Goal: Task Accomplishment & Management: Manage account settings

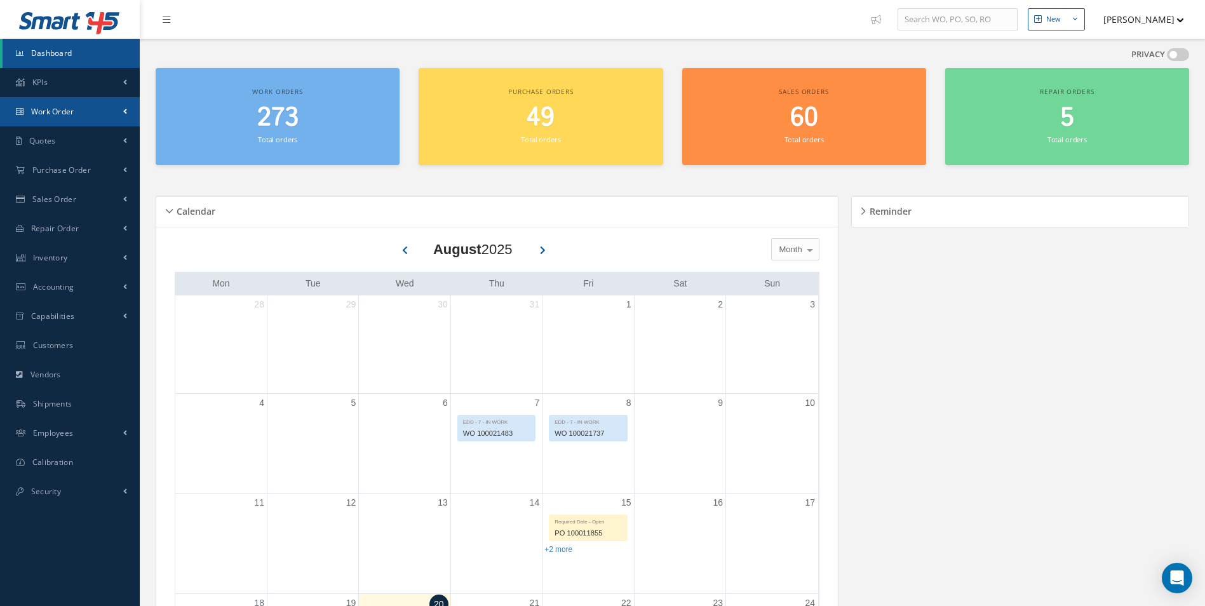
click at [53, 104] on link "Work Order" at bounding box center [70, 111] width 140 height 29
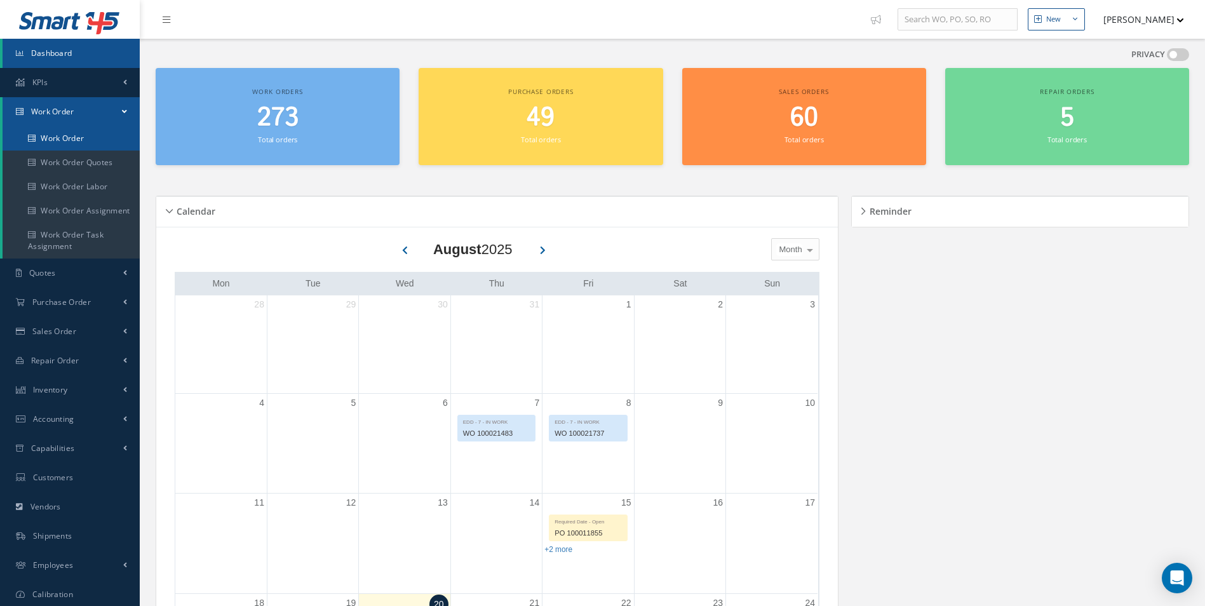
click at [46, 135] on link "Work Order" at bounding box center [71, 138] width 137 height 24
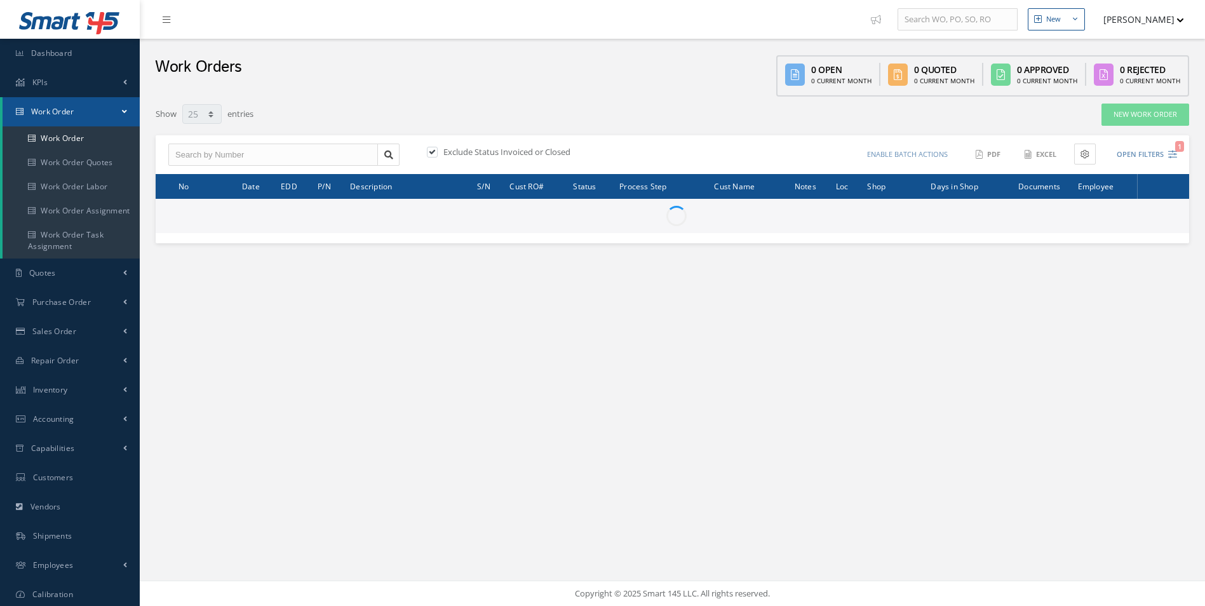
select select "25"
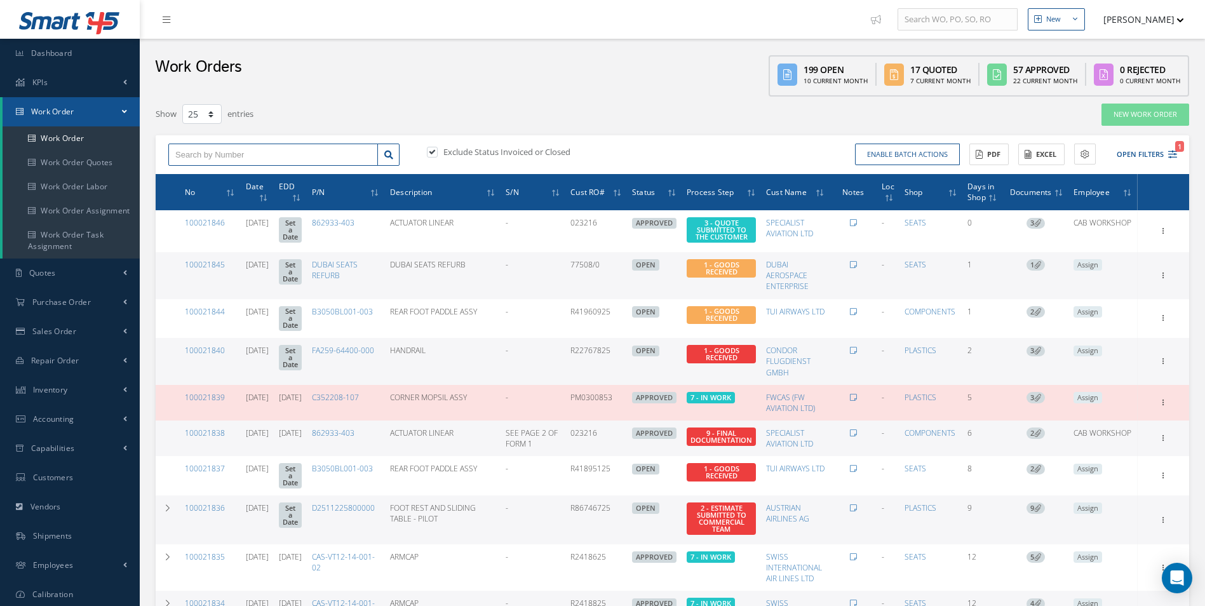
click at [272, 157] on input "text" at bounding box center [273, 155] width 210 height 23
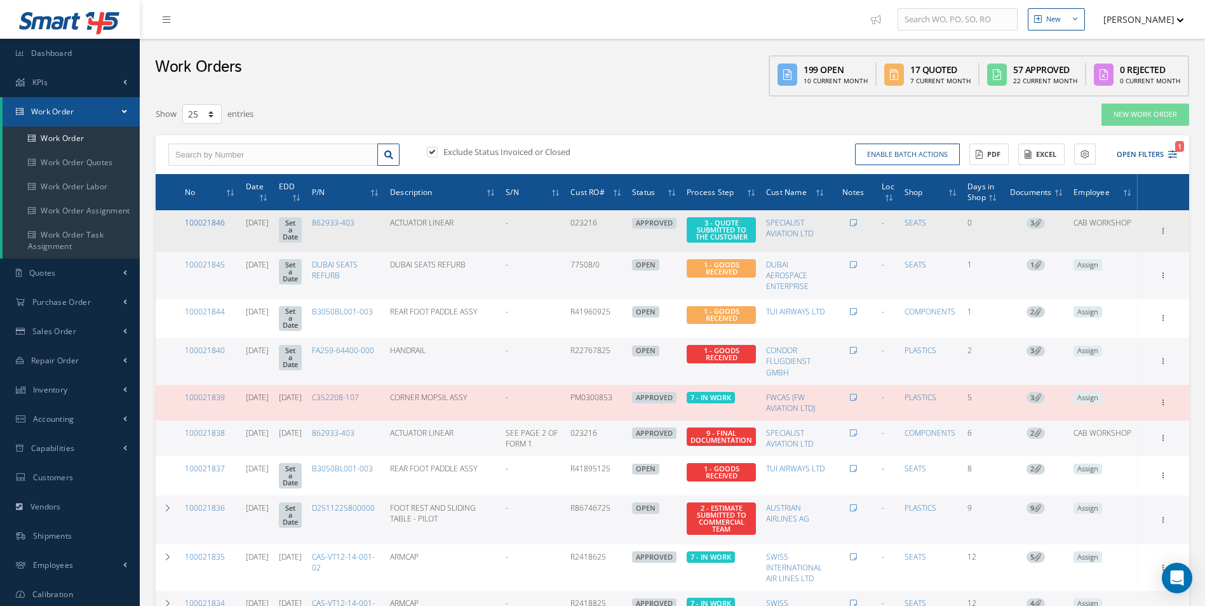
click at [214, 221] on link "100021846" at bounding box center [205, 222] width 40 height 11
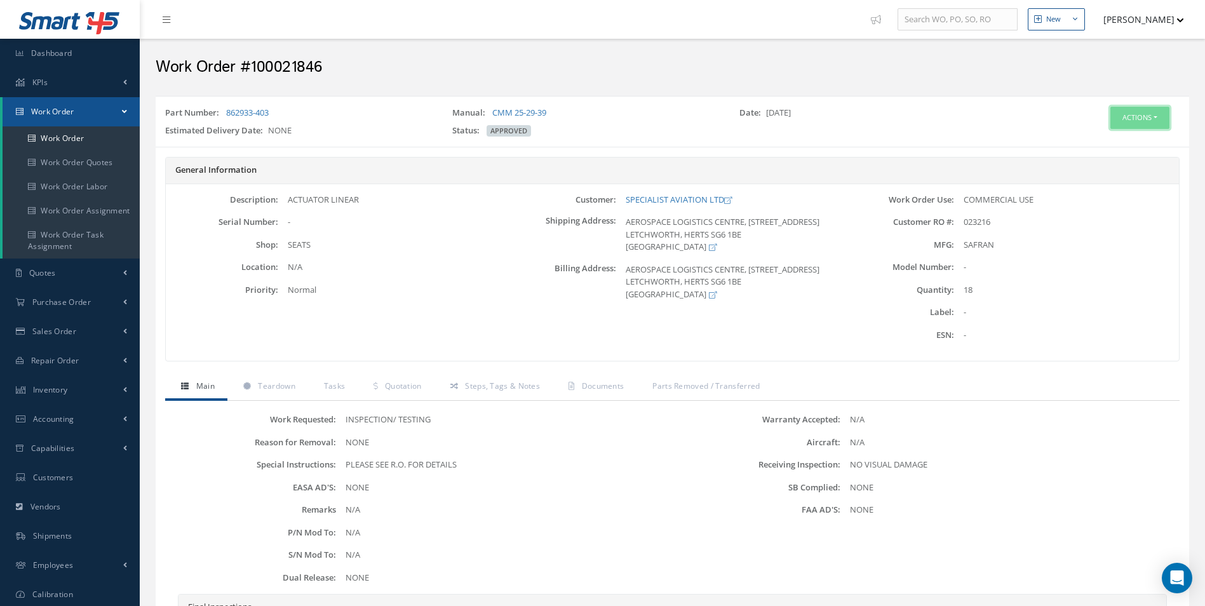
click at [1147, 117] on button "Actions" at bounding box center [1139, 118] width 59 height 22
click at [1113, 143] on link "Edit" at bounding box center [1120, 141] width 102 height 17
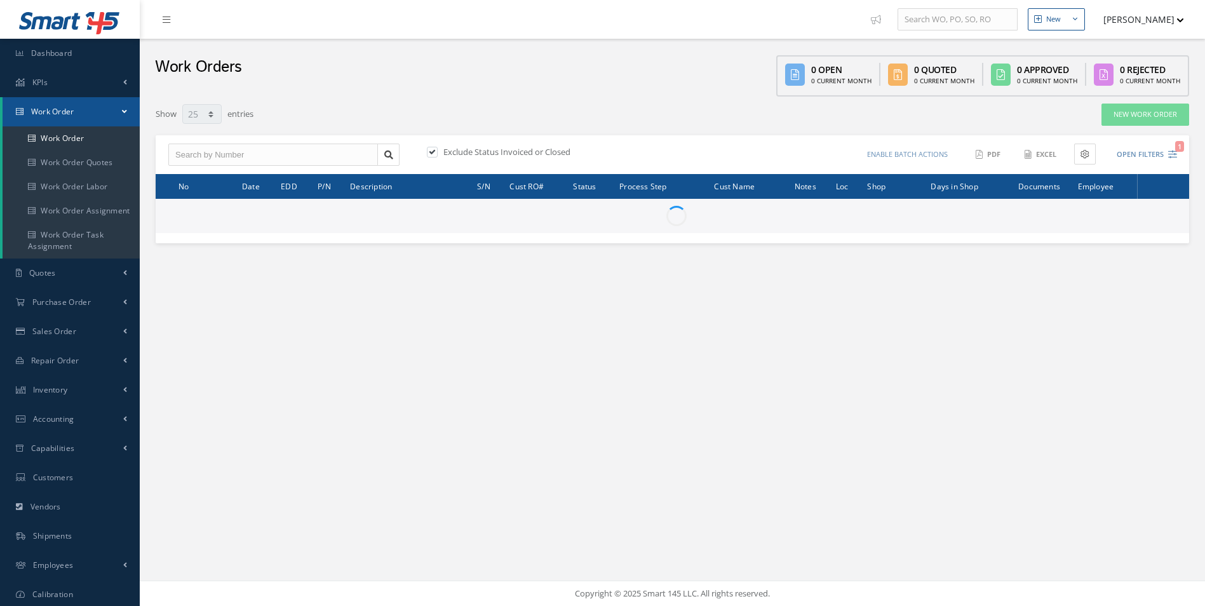
select select "25"
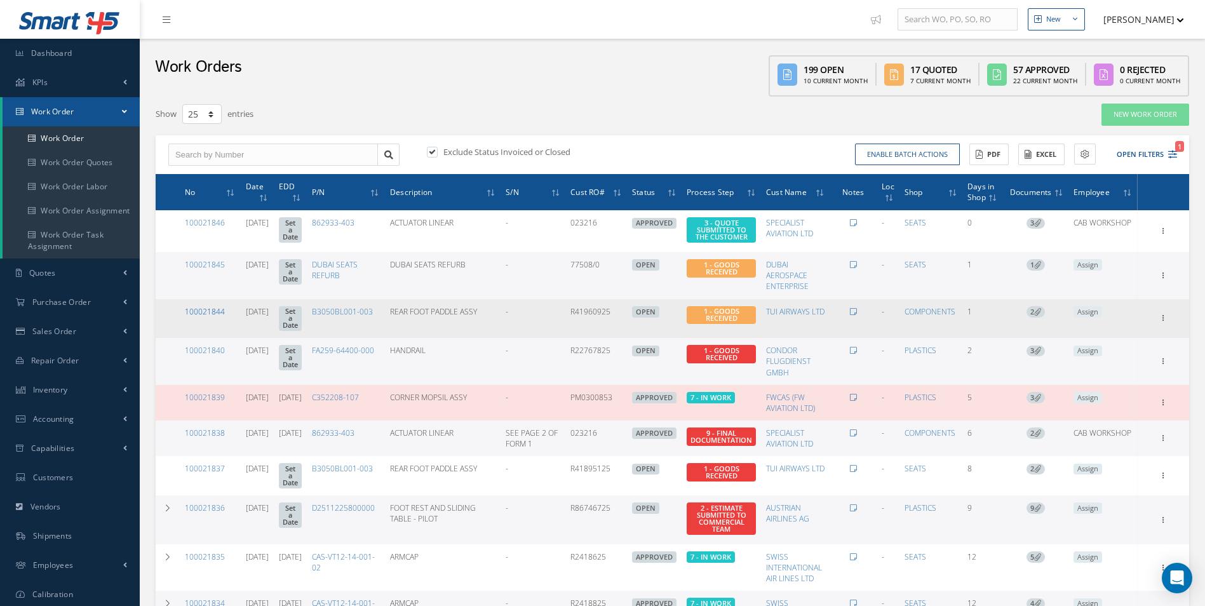
click at [202, 310] on link "100021844" at bounding box center [205, 311] width 40 height 11
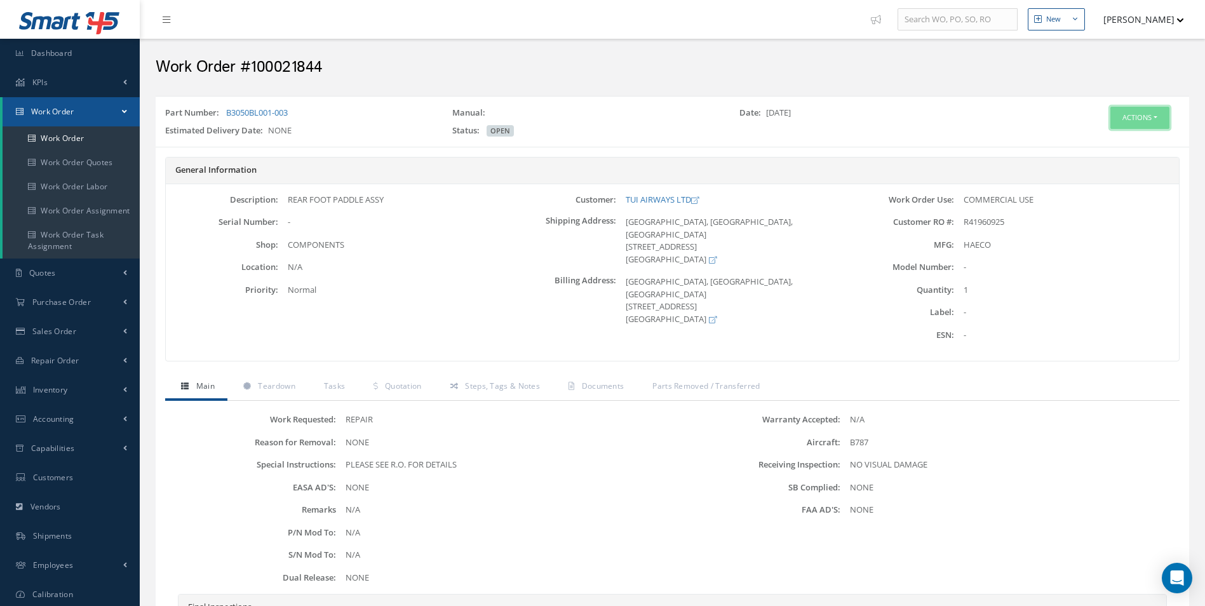
click at [1134, 111] on button "Actions" at bounding box center [1139, 118] width 59 height 22
click at [1098, 146] on link "Edit" at bounding box center [1120, 141] width 102 height 17
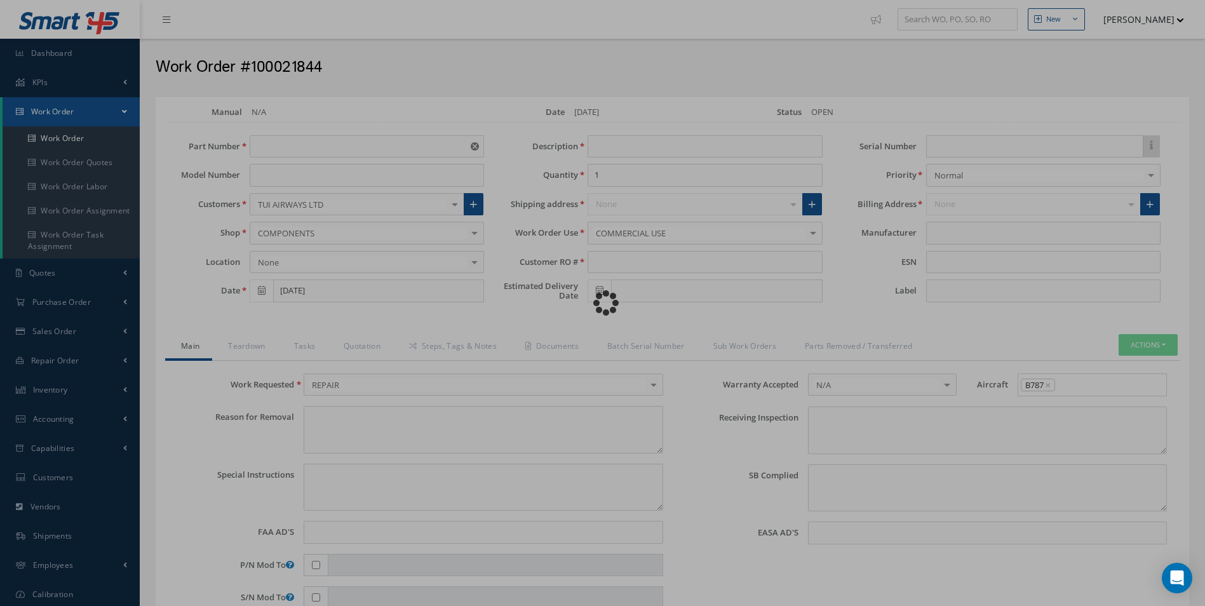
type input "B3050BL001-003"
type input "[DATE]"
type input "REAR FOOT PADDLE ASSY"
type input "R41960925"
type textarea "NONE"
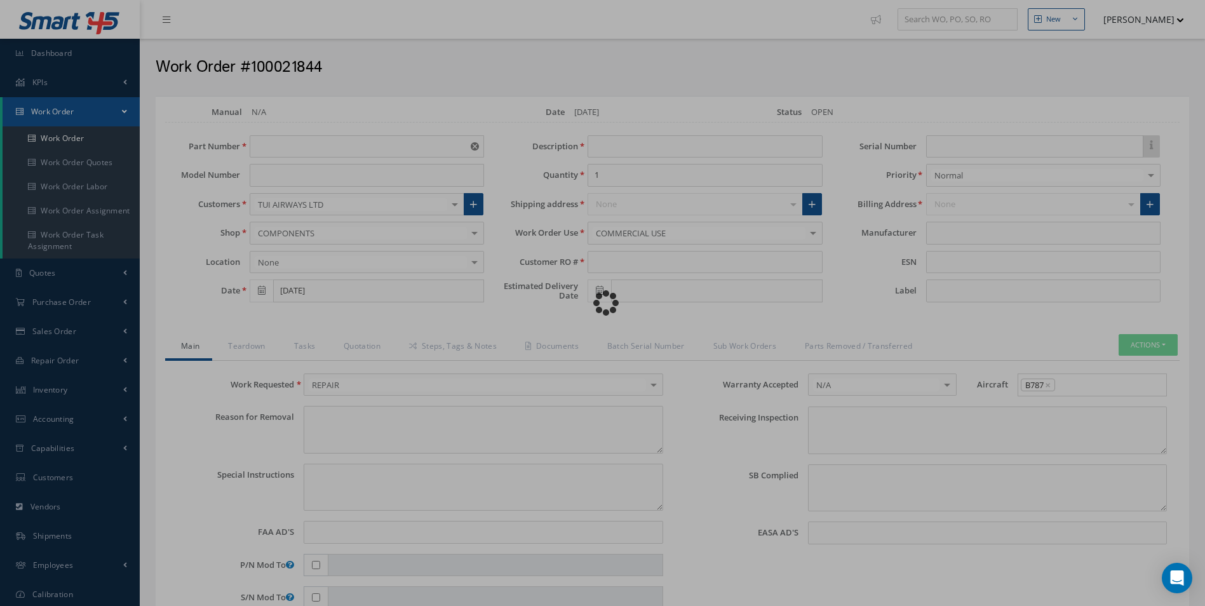
type textarea "PLEASE SEE R.O. FOR DETAILS"
type input "NONE"
type textarea "NO VISUAL DAMAGE"
type textarea "NONE"
type input "NONE"
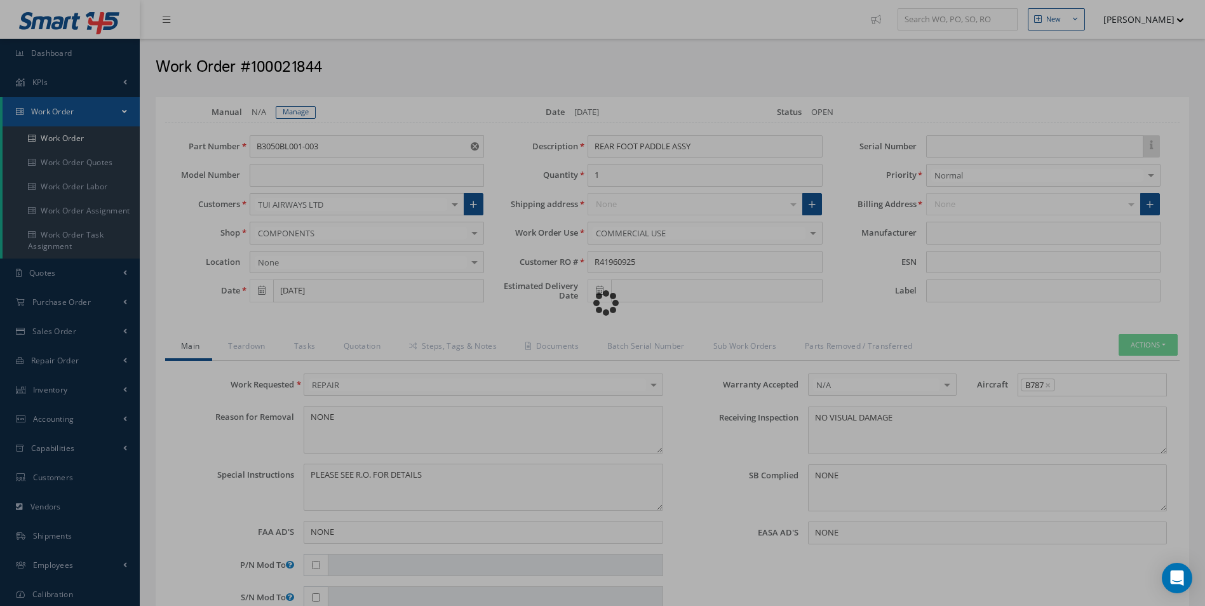
type input "HAECO"
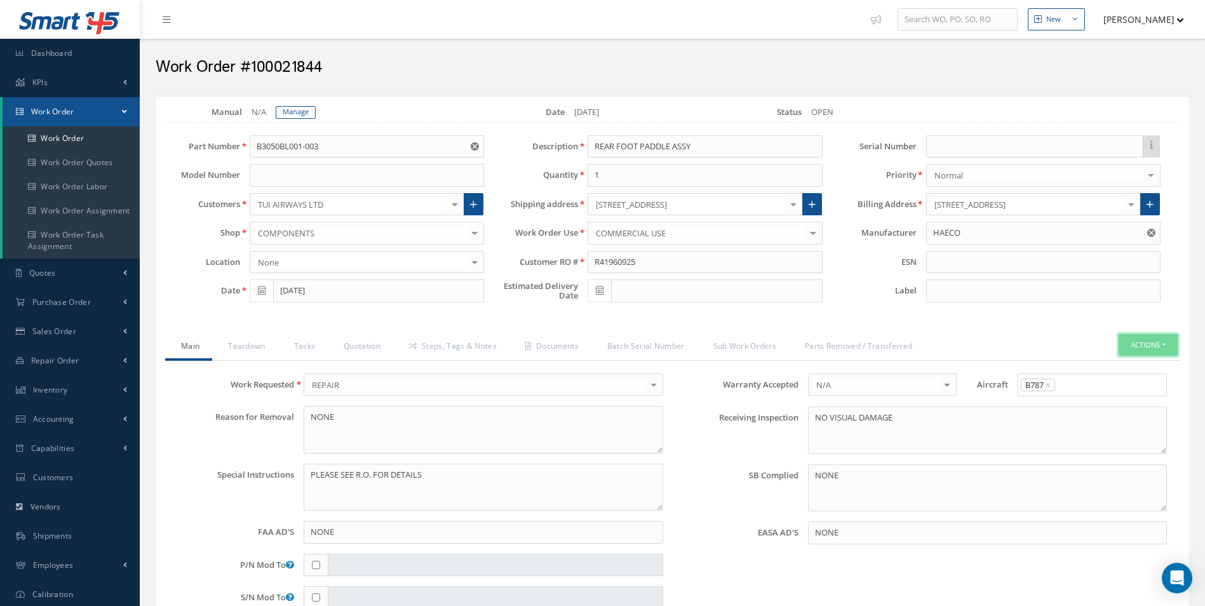
click at [1142, 342] on button "Actions" at bounding box center [1147, 345] width 59 height 22
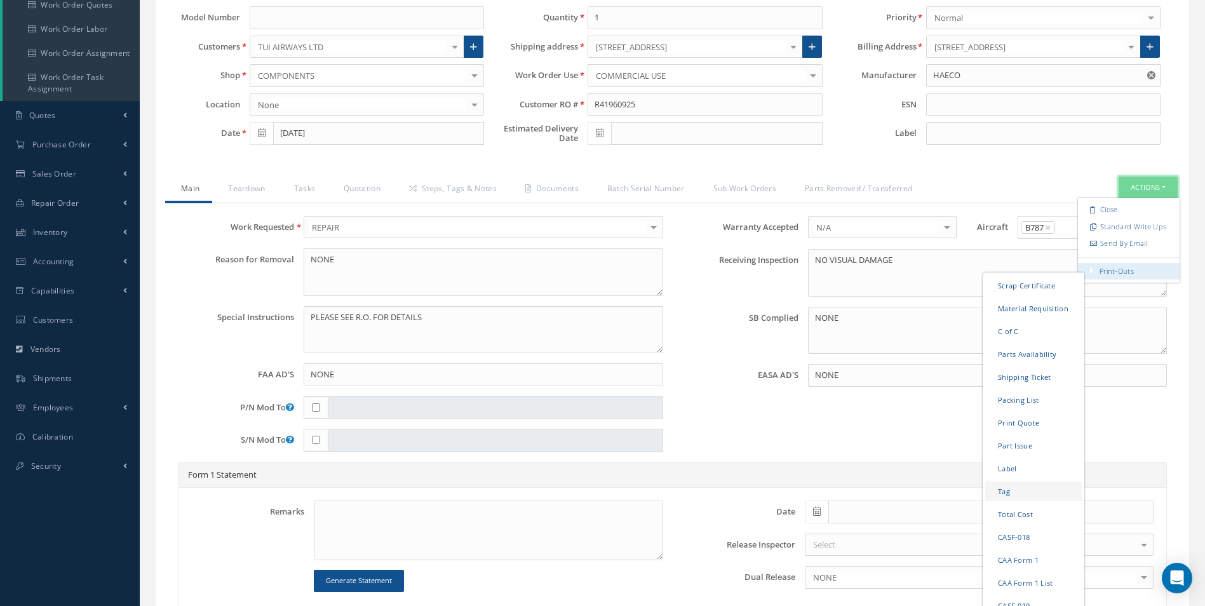
scroll to position [190, 0]
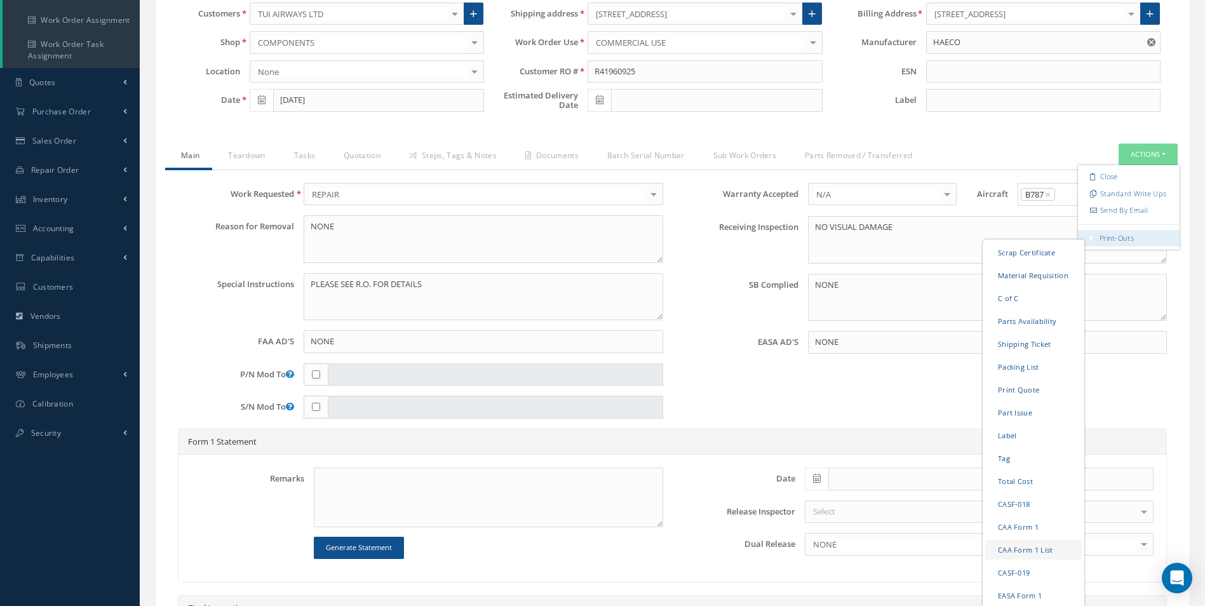
click at [1019, 547] on link "CAA Form 1 List" at bounding box center [1033, 549] width 97 height 20
